Goal: Task Accomplishment & Management: Manage account settings

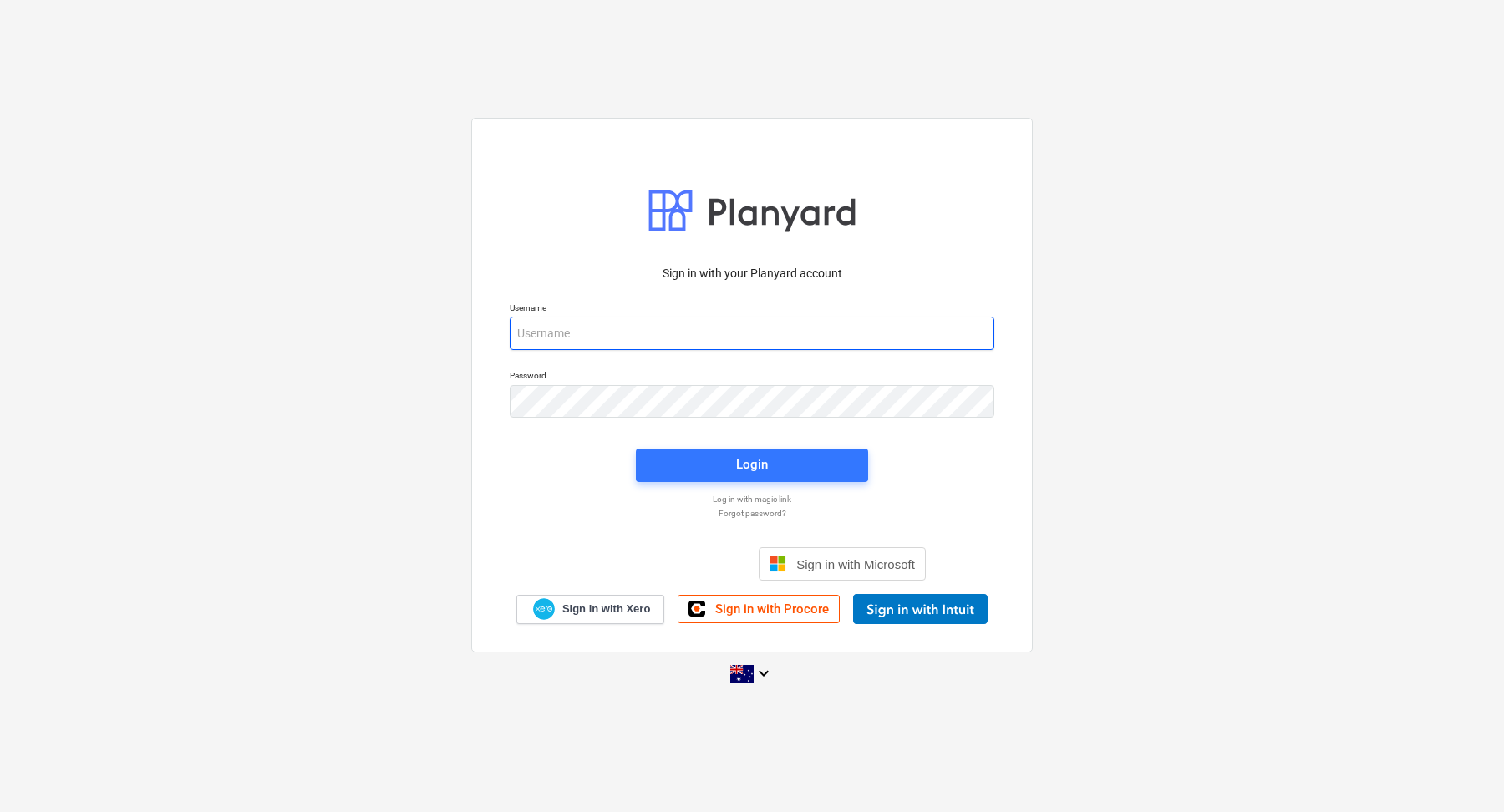
click at [587, 321] on input "email" at bounding box center [752, 333] width 484 height 34
type input "[EMAIL_ADDRESS][DOMAIN_NAME]"
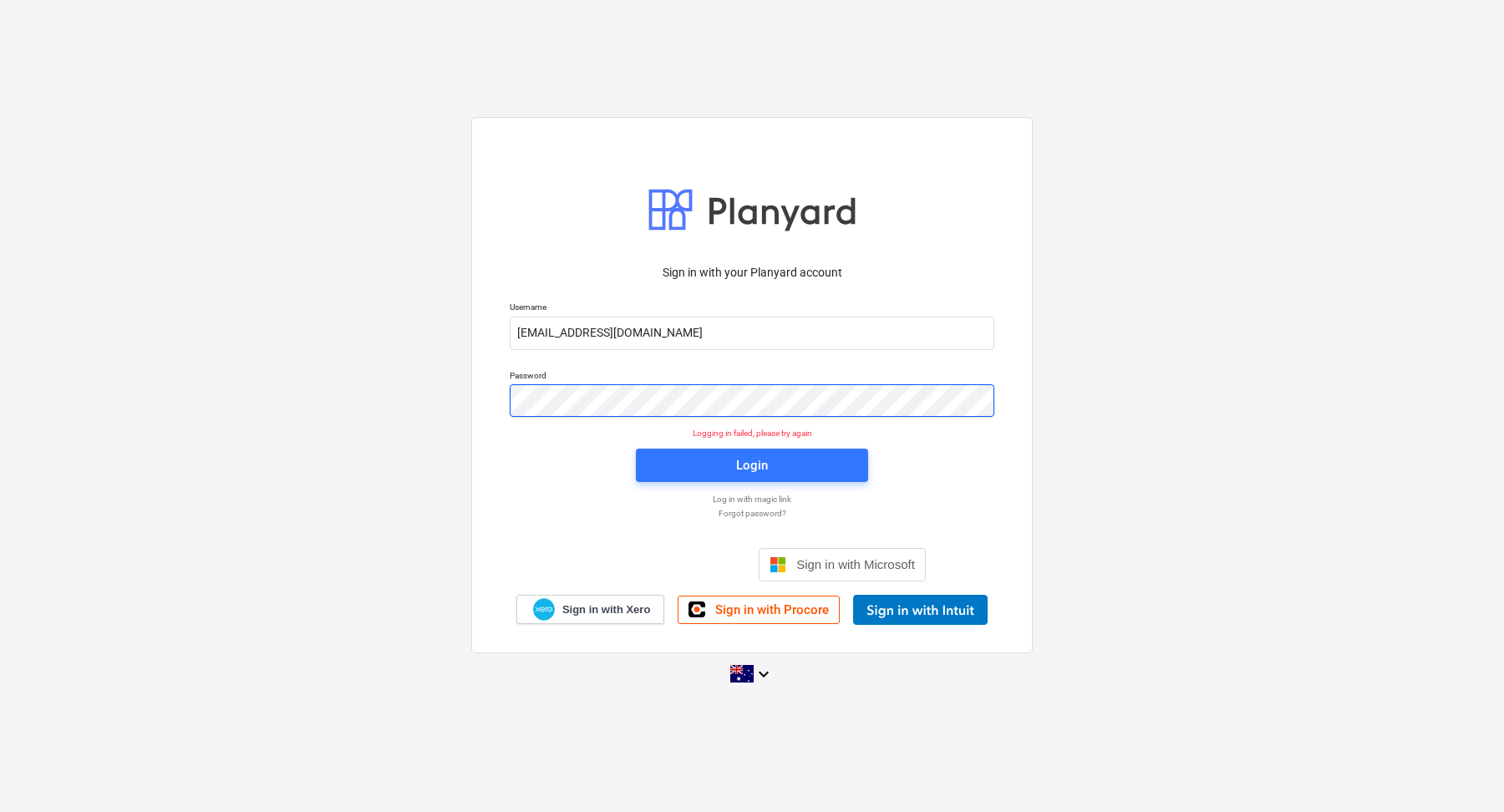
click at [438, 403] on div "Sign in with your Planyard account Username [EMAIL_ADDRESS][DOMAIN_NAME] Passwo…" at bounding box center [752, 405] width 1504 height 604
click at [452, 363] on div "Sign in with your Planyard account Username [EMAIL_ADDRESS][DOMAIN_NAME] Passwo…" at bounding box center [752, 405] width 1504 height 604
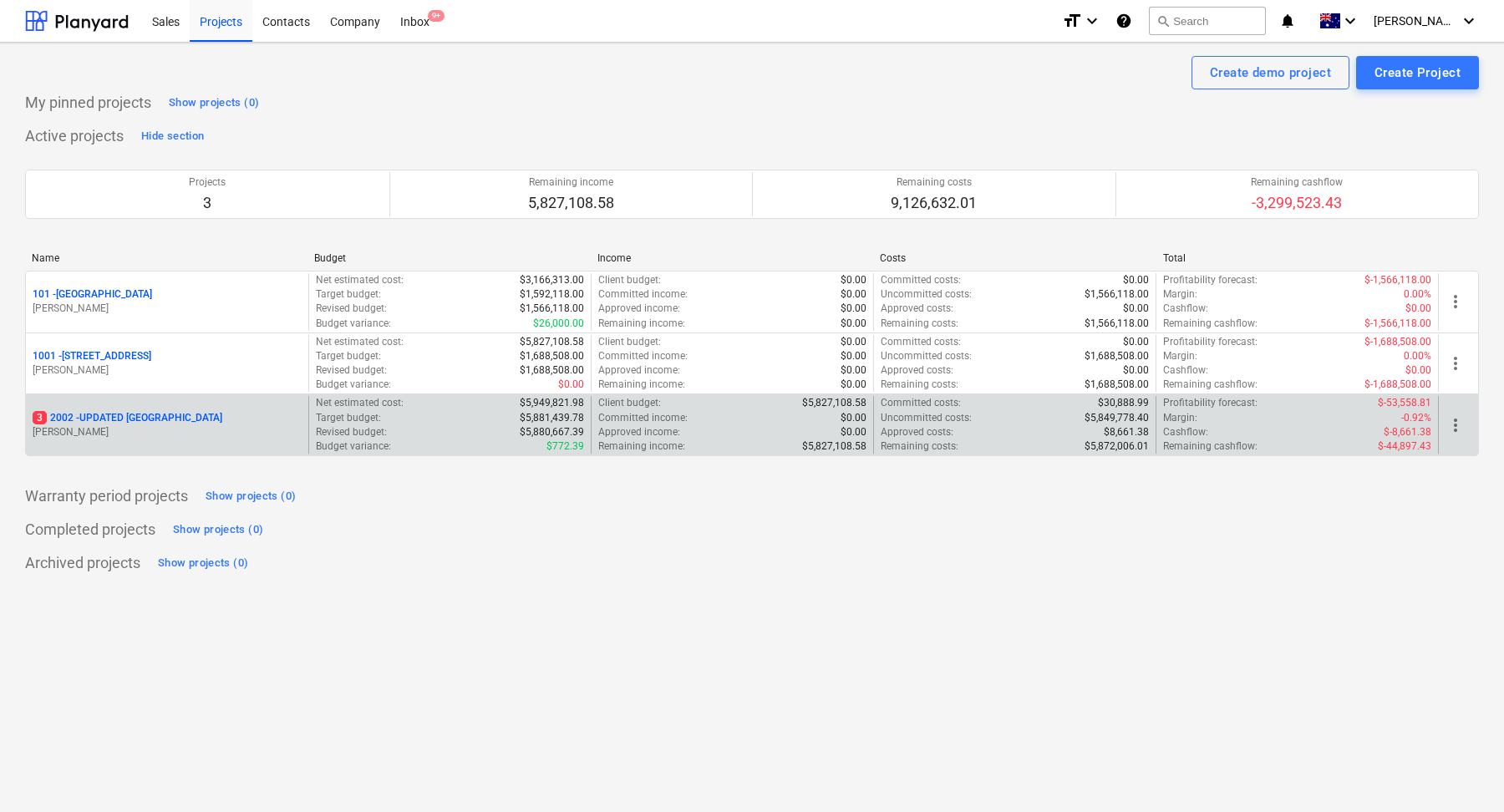
click at [267, 428] on p "[PERSON_NAME]" at bounding box center [167, 432] width 269 height 14
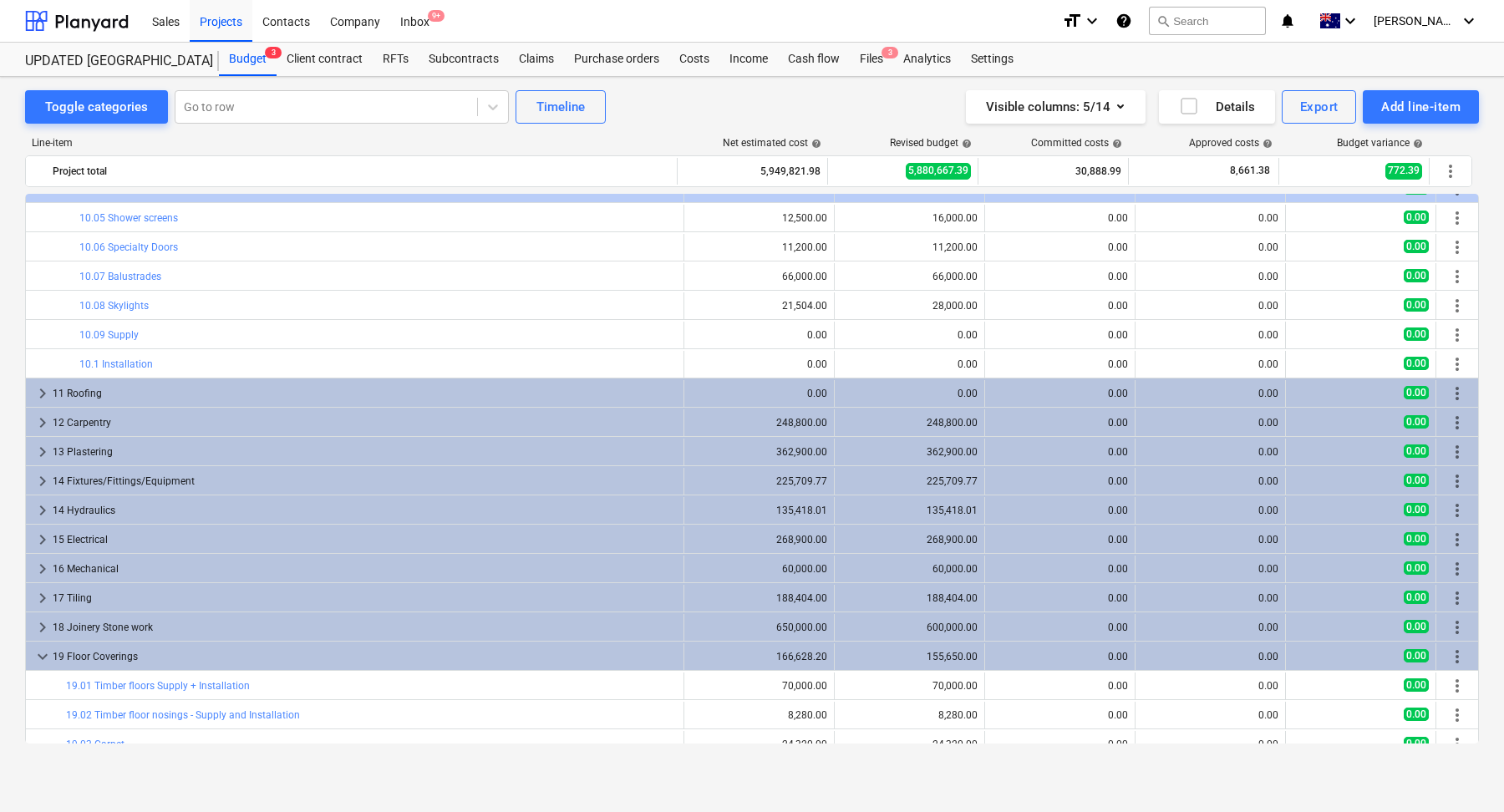
scroll to position [1307, 0]
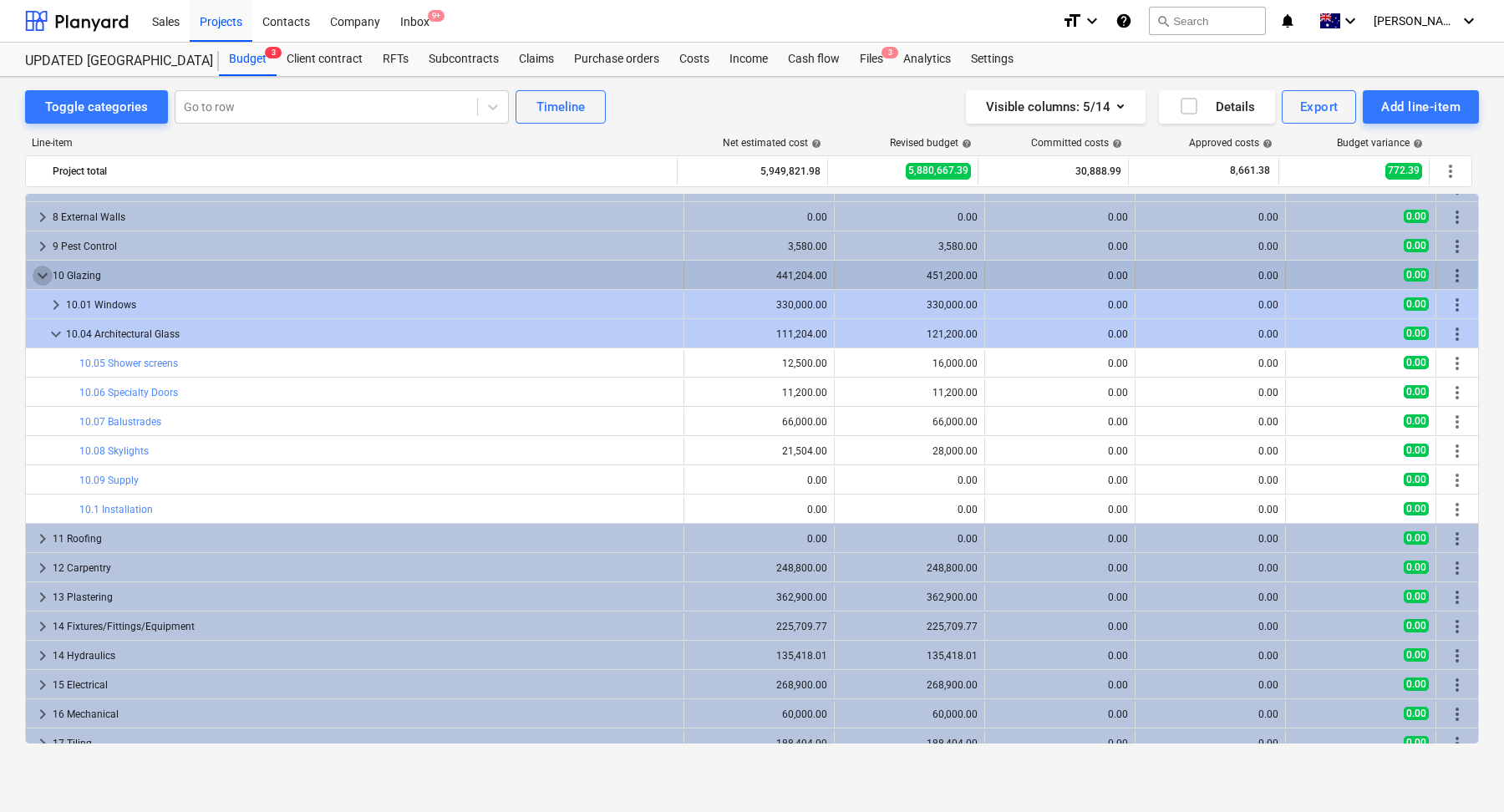
click at [39, 272] on span "keyboard_arrow_down" at bounding box center [43, 275] width 20 height 20
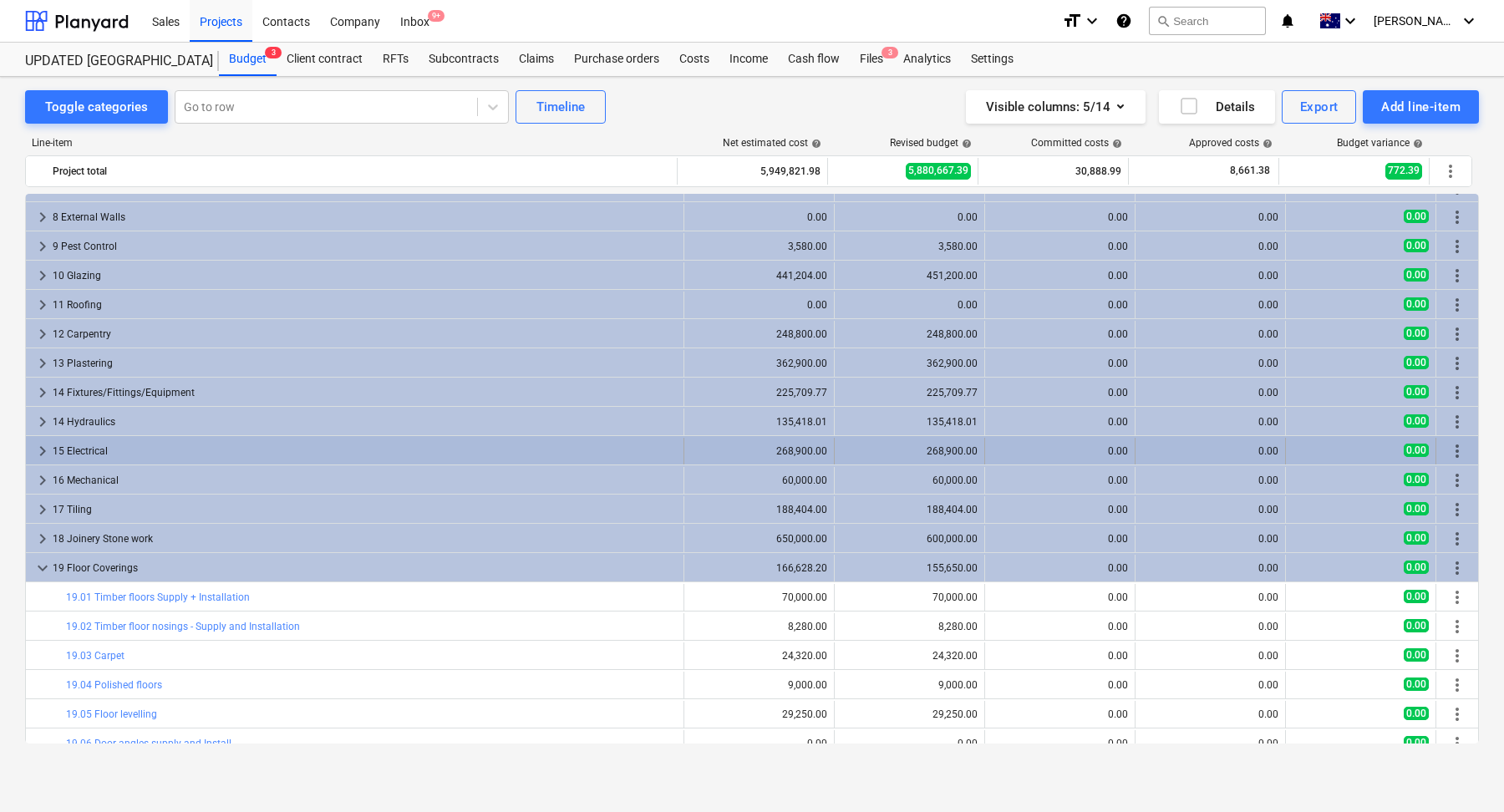
click at [29, 446] on div "keyboard_arrow_right 15 Electrical" at bounding box center [355, 450] width 658 height 27
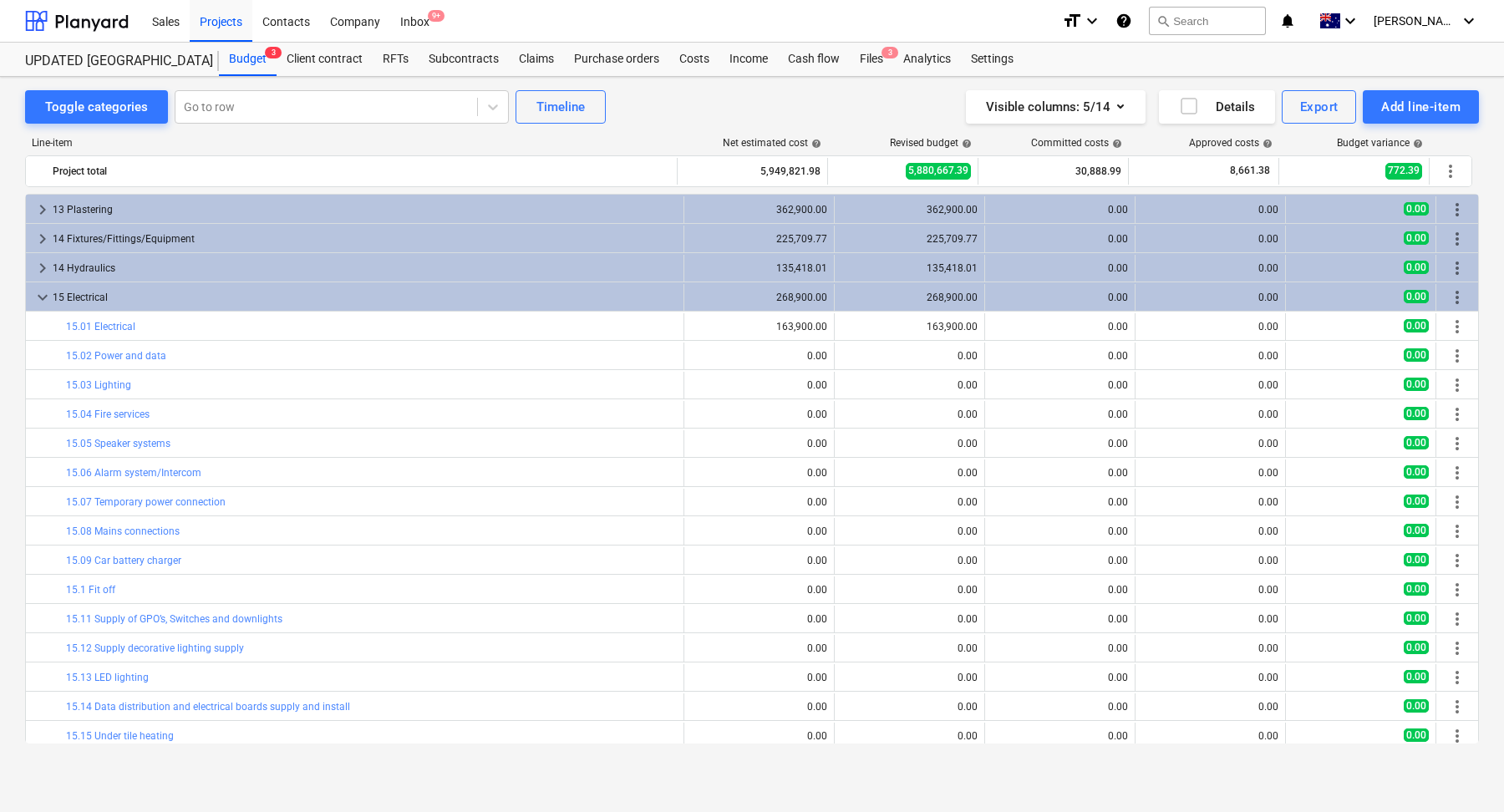
scroll to position [1683, 0]
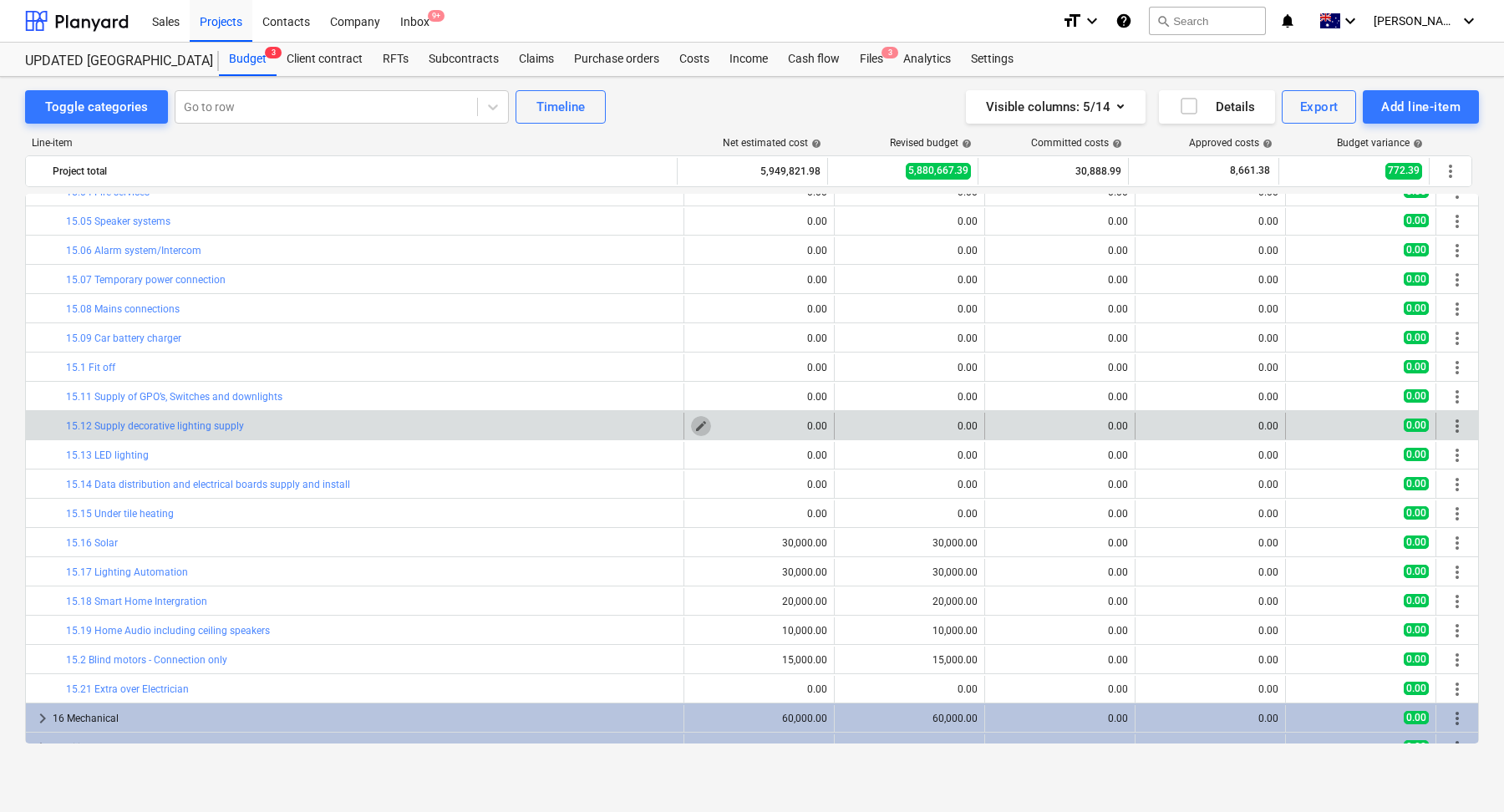
click at [694, 425] on span "edit" at bounding box center [700, 425] width 13 height 13
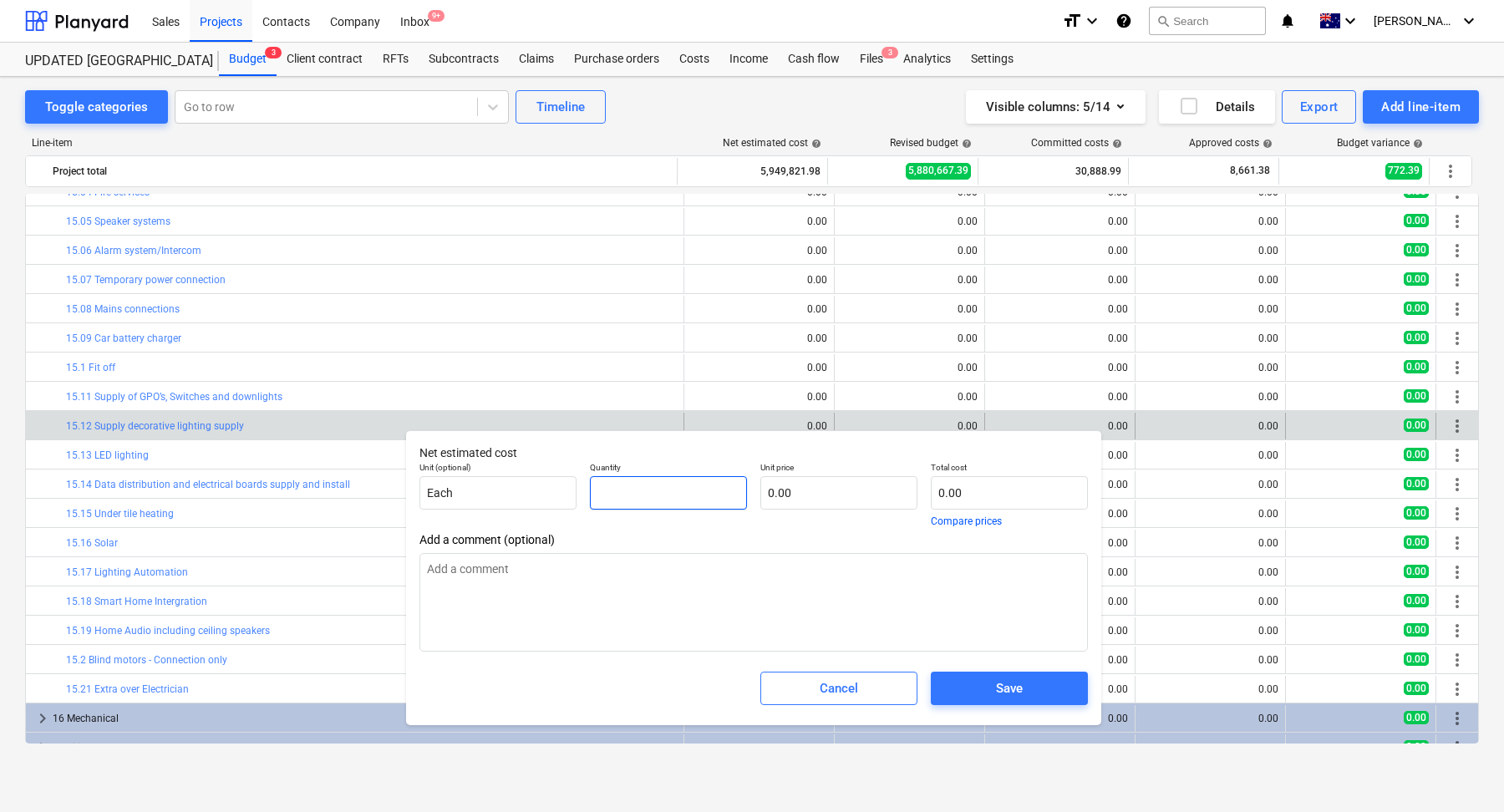
click at [618, 493] on input "text" at bounding box center [668, 493] width 157 height 34
type input "1"
type textarea "x"
type input "1.00"
type textarea "x"
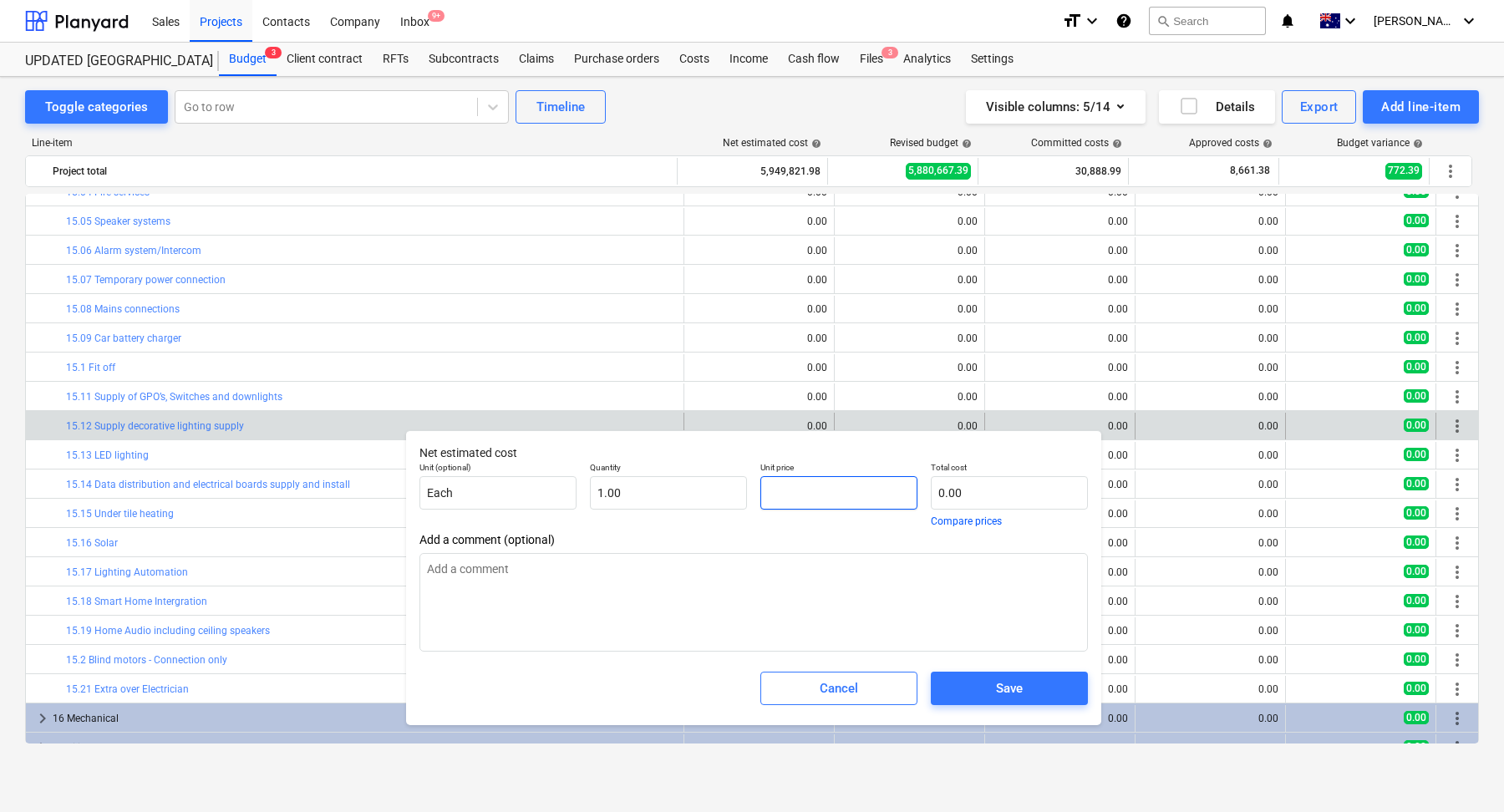
click at [818, 481] on input "text" at bounding box center [838, 493] width 157 height 34
type input "1"
type textarea "x"
type input "1.00"
type input "15"
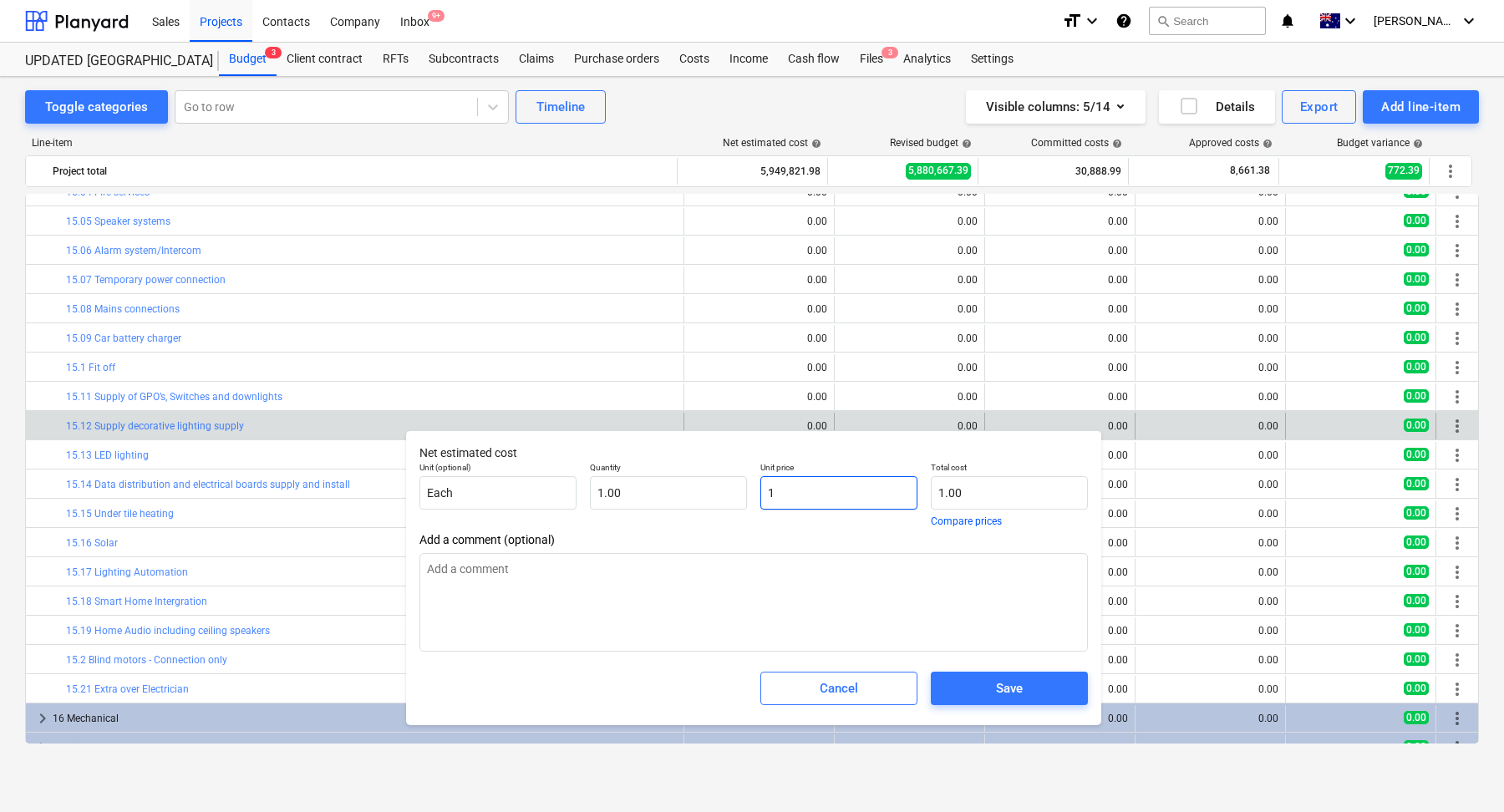
type textarea "x"
type input "15.00"
type input "150"
type textarea "x"
type input "150.00"
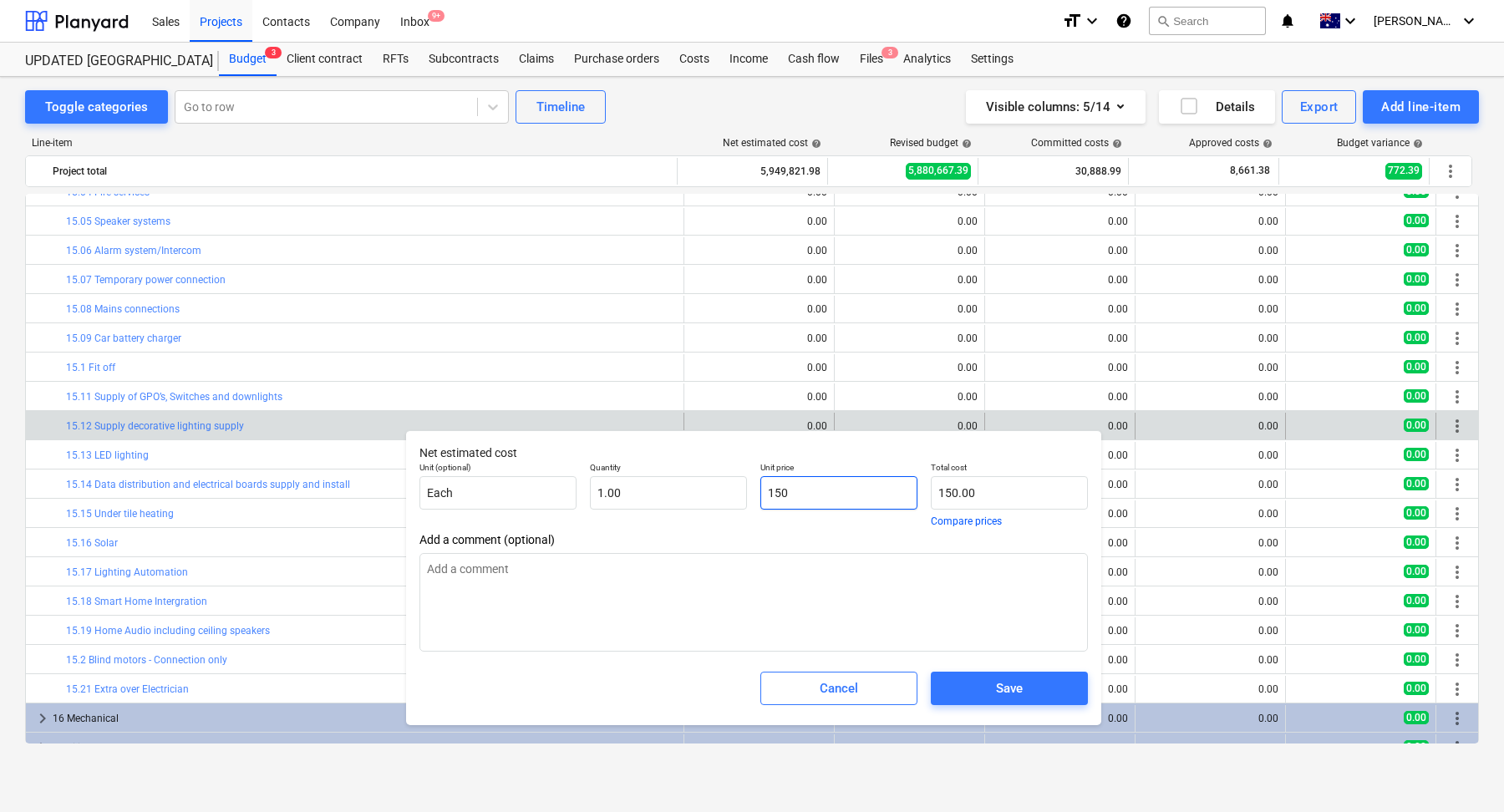
type input "150,"
type textarea "x"
type input "0.00"
type input "150,0"
type textarea "x"
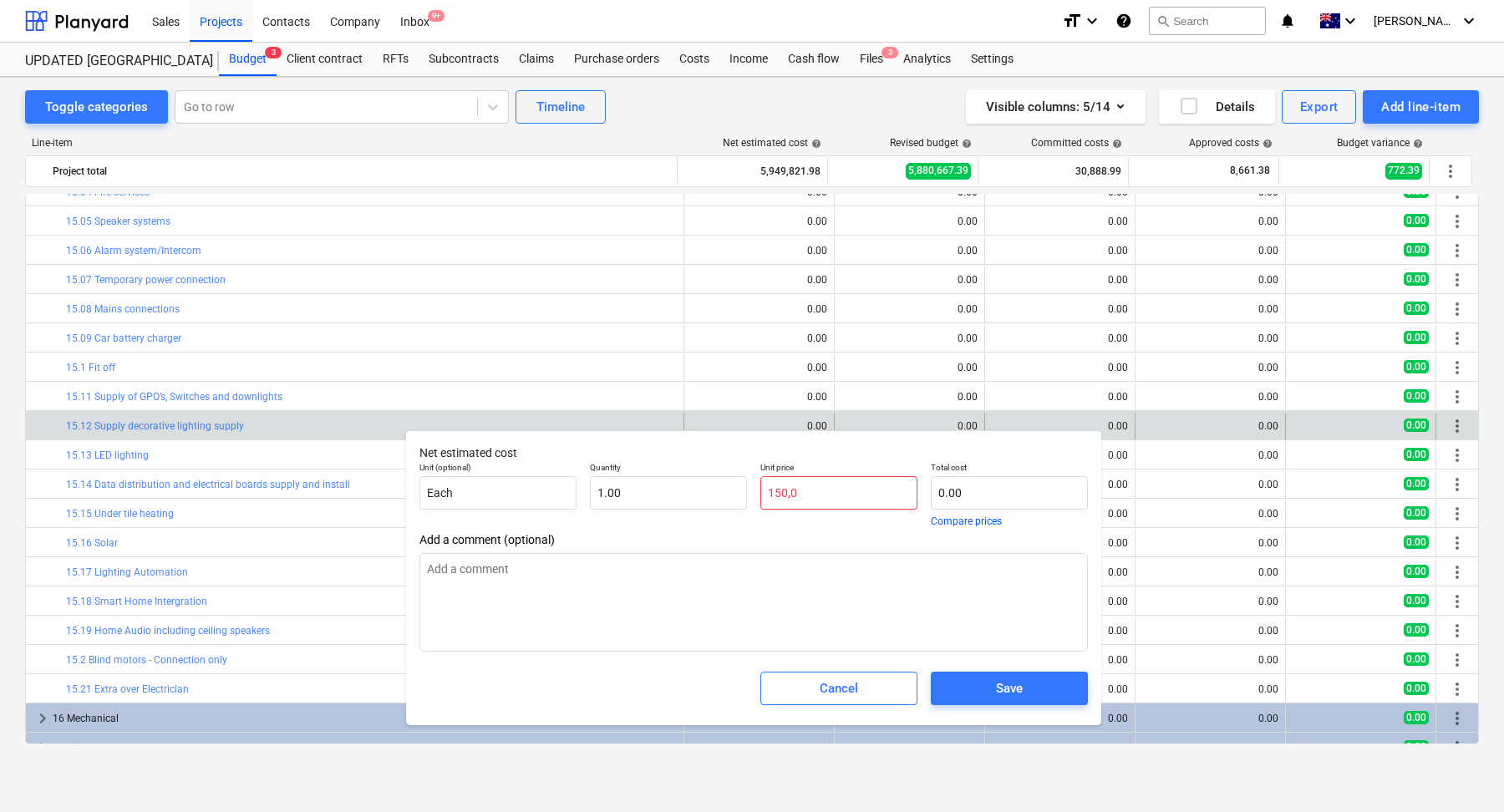
type input "150,00"
type textarea "x"
type input "150,000"
type textarea "x"
type input "150,000.00"
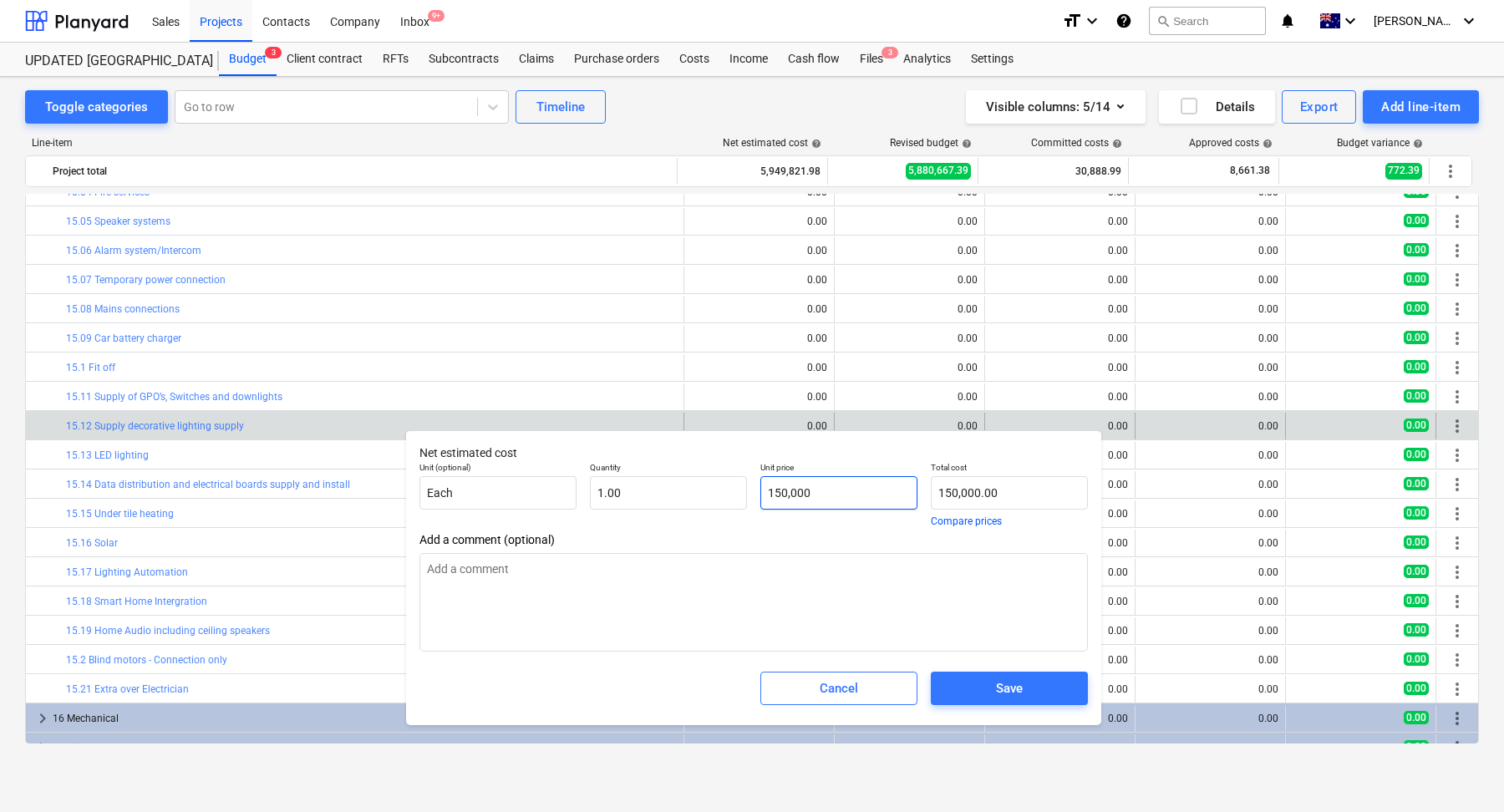
type input "150,00"
type textarea "x"
type input "0.00"
type input "150,0"
type textarea "x"
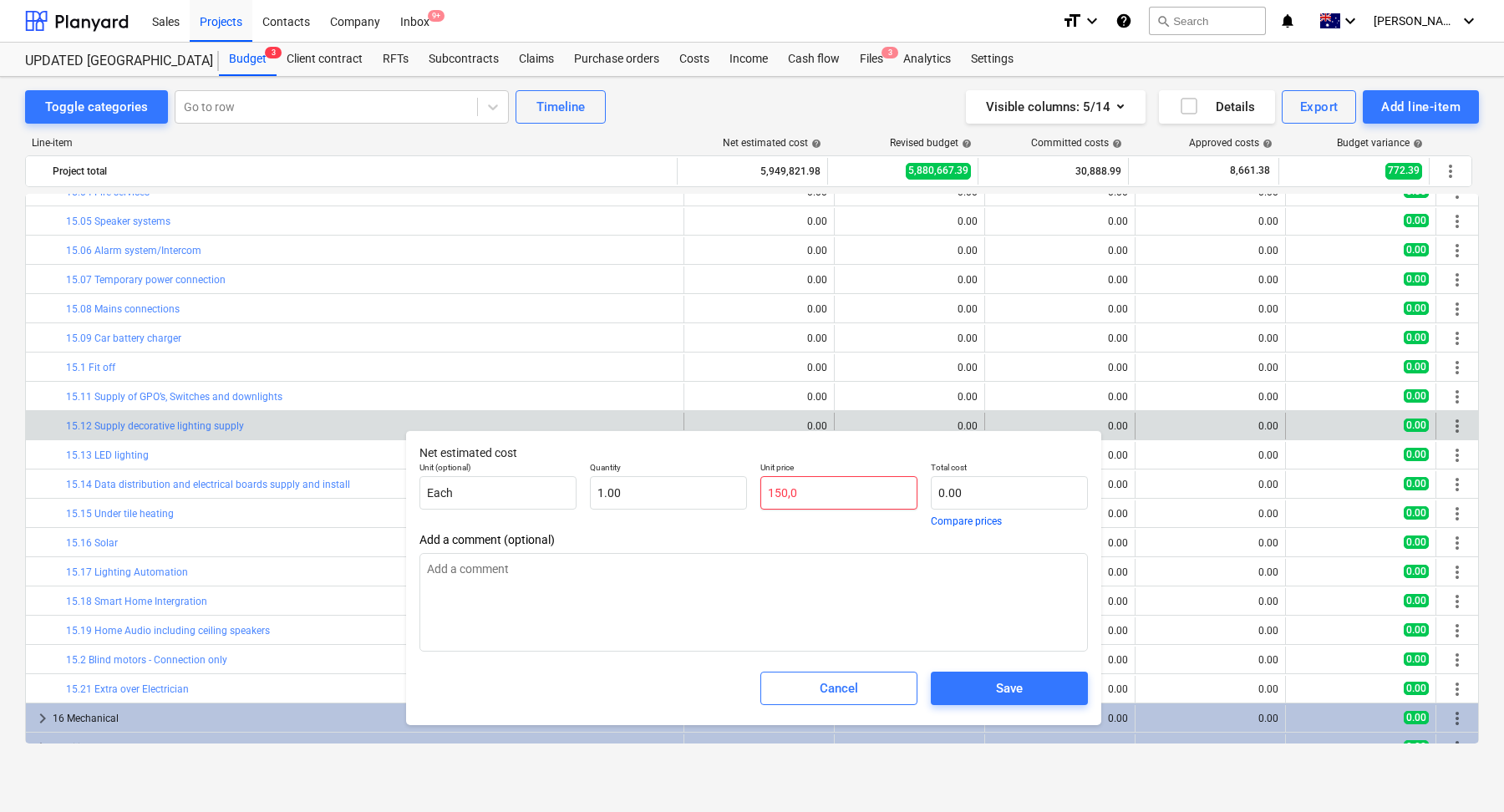
type input "150,"
type textarea "x"
type input "150"
type textarea "x"
type input "150.00"
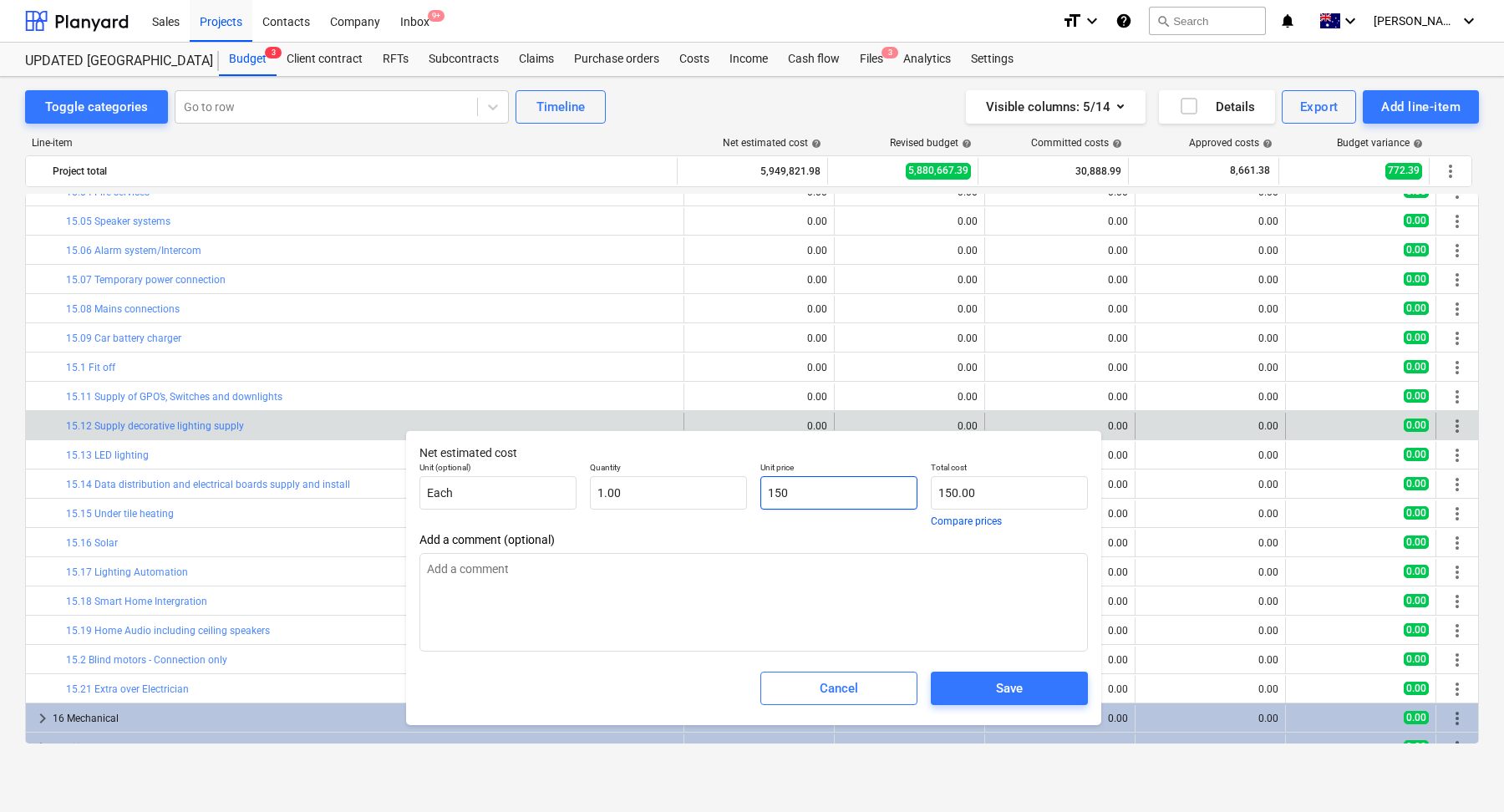
type input "1500"
type textarea "x"
type input "1,500.00"
type input "15000"
type textarea "x"
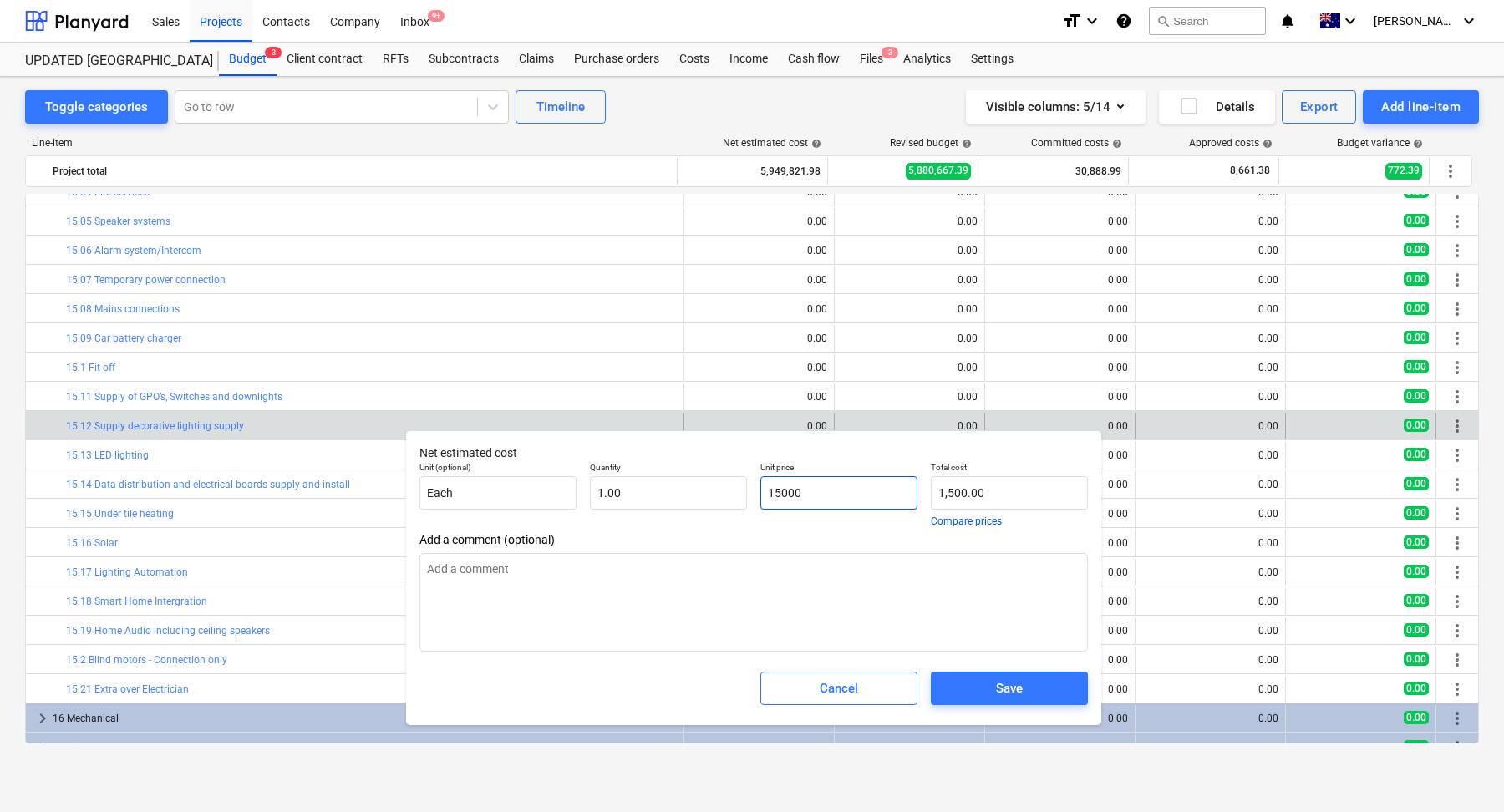
type input "15,000.00"
type input "150000"
type textarea "x"
type input "150,000.00"
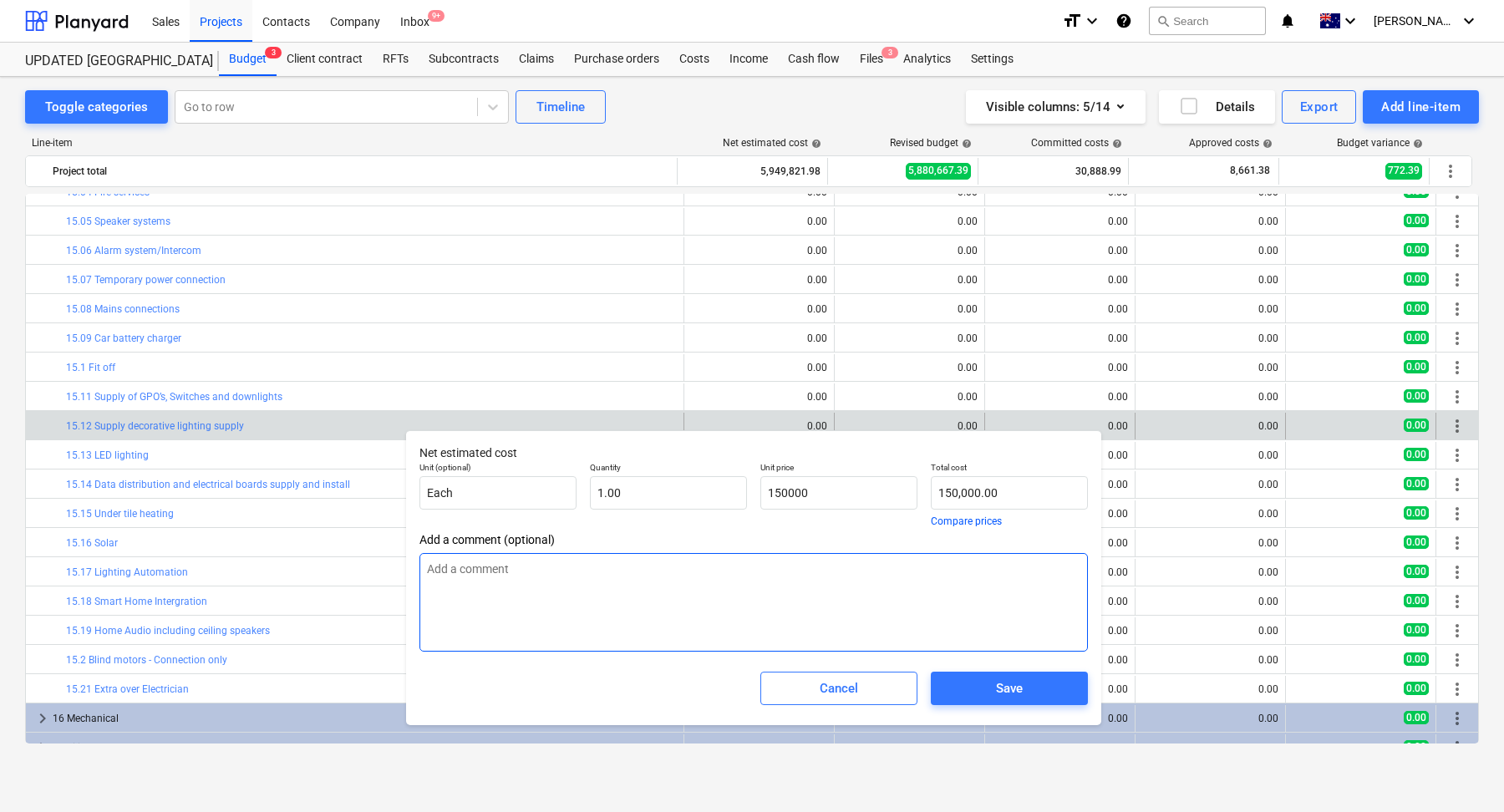
type input "150,000.00"
click at [762, 606] on textarea at bounding box center [753, 602] width 668 height 99
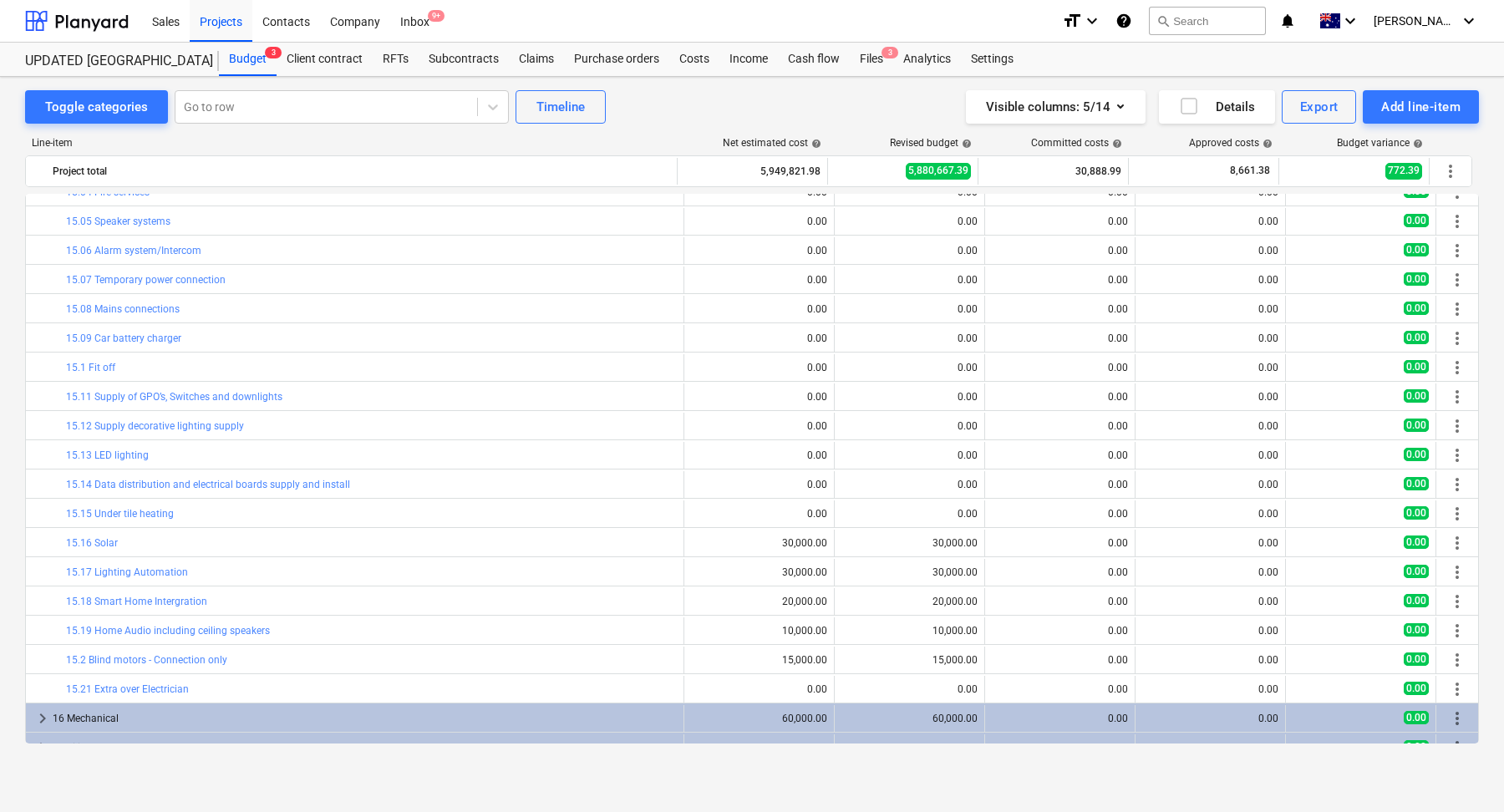
type textarea "x"
type input "1.00"
type input "150,000.00"
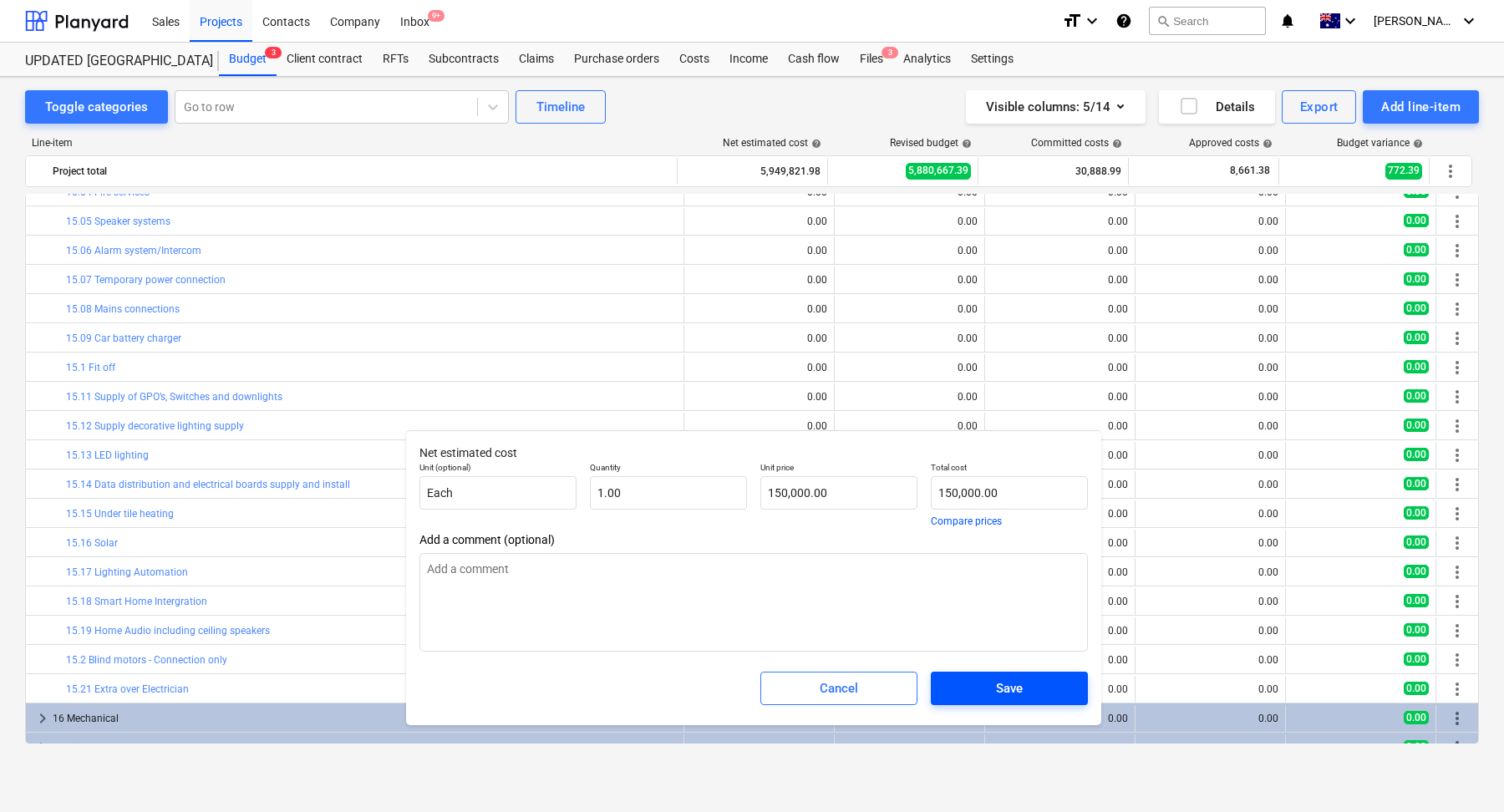
click at [1018, 693] on div "Save" at bounding box center [1008, 688] width 27 height 22
type textarea "x"
